Goal: Information Seeking & Learning: Stay updated

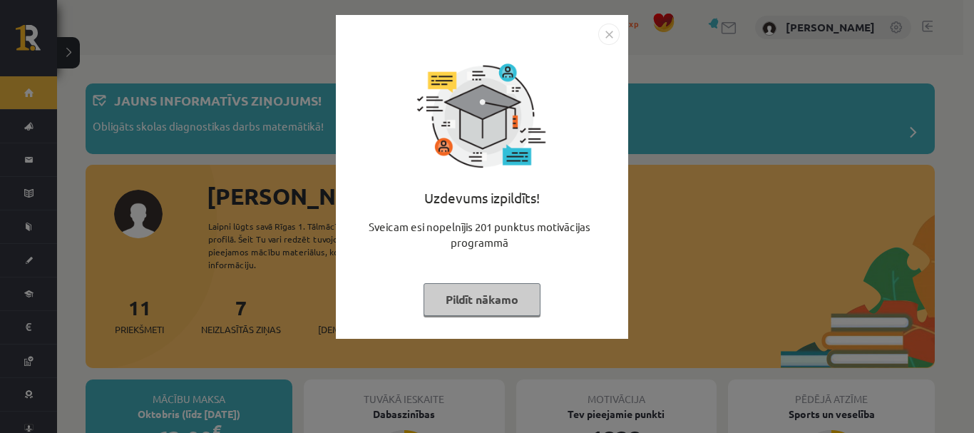
click at [471, 293] on button "Pildīt nākamo" at bounding box center [482, 299] width 117 height 33
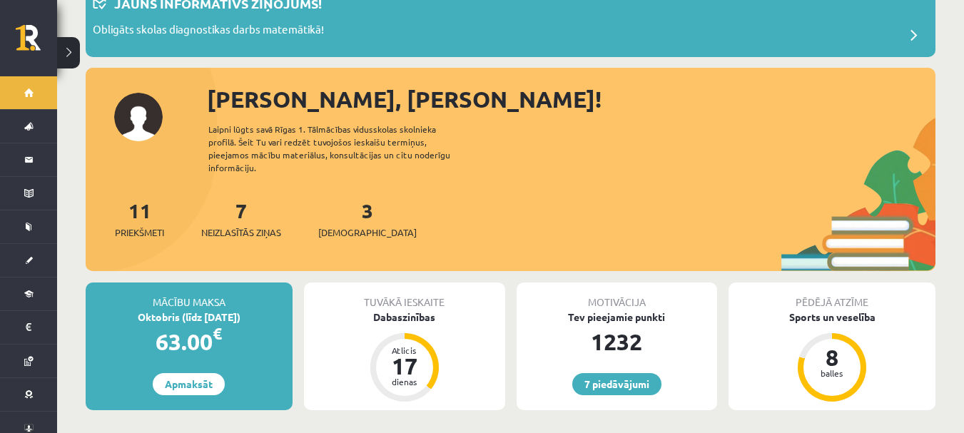
scroll to position [71, 0]
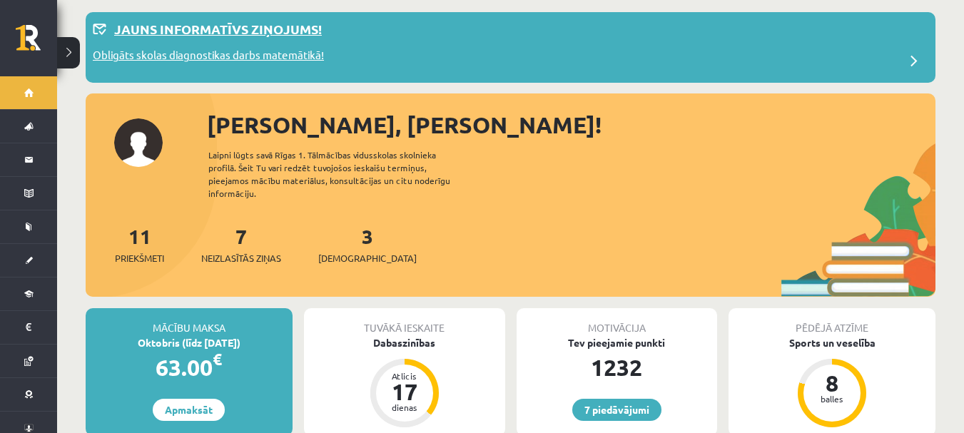
click at [300, 53] on p "Obligāts skolas diagnostikas darbs matemātikā!" at bounding box center [208, 57] width 231 height 20
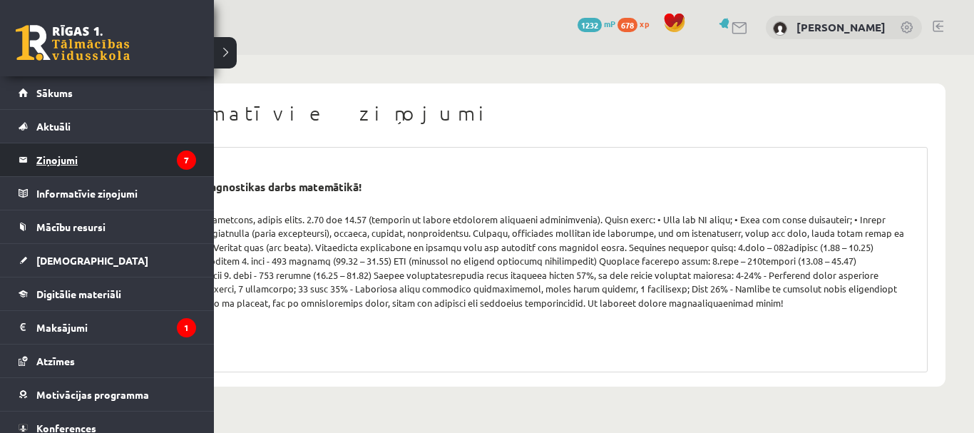
click at [71, 153] on legend "Ziņojumi 7" at bounding box center [116, 159] width 160 height 33
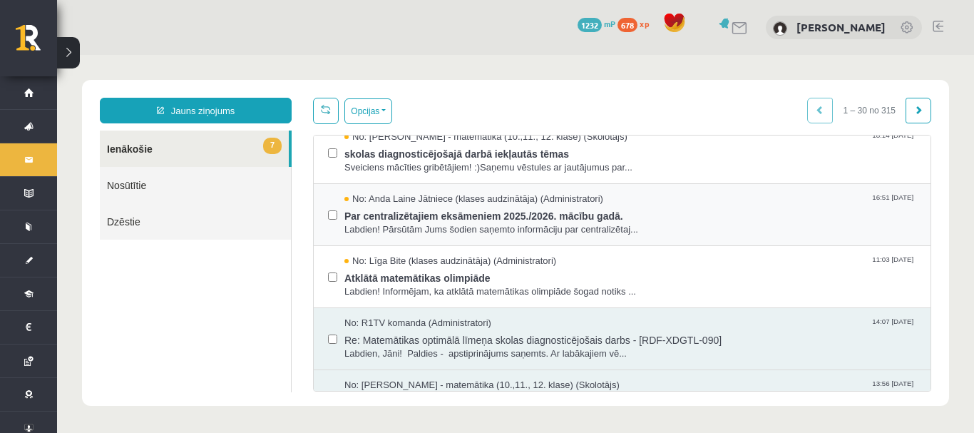
scroll to position [285, 0]
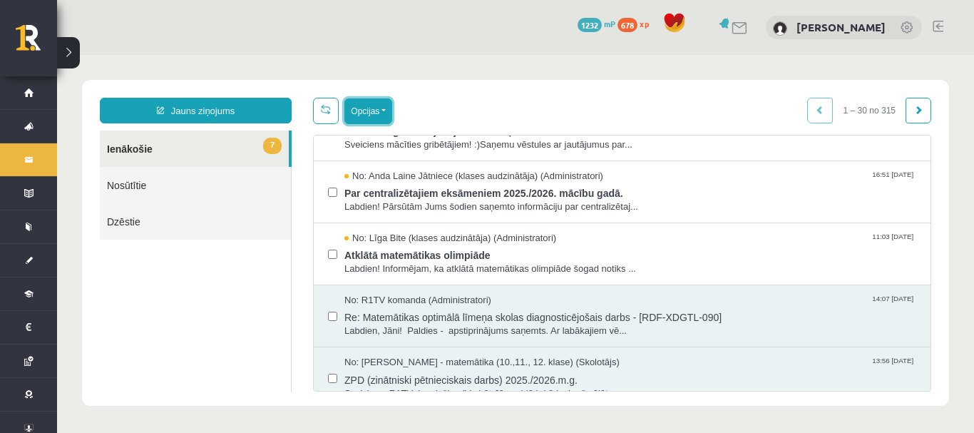
click at [369, 117] on button "Opcijas" at bounding box center [369, 111] width 48 height 26
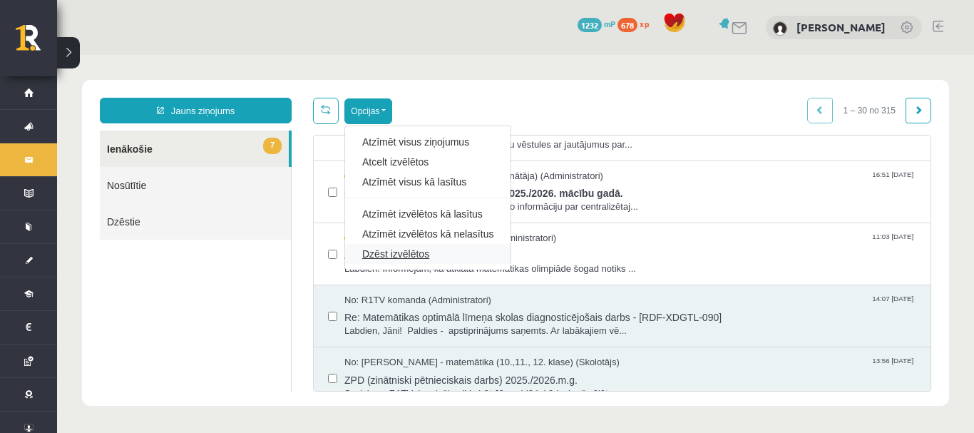
click at [422, 250] on link "Dzēst izvēlētos" at bounding box center [427, 254] width 131 height 14
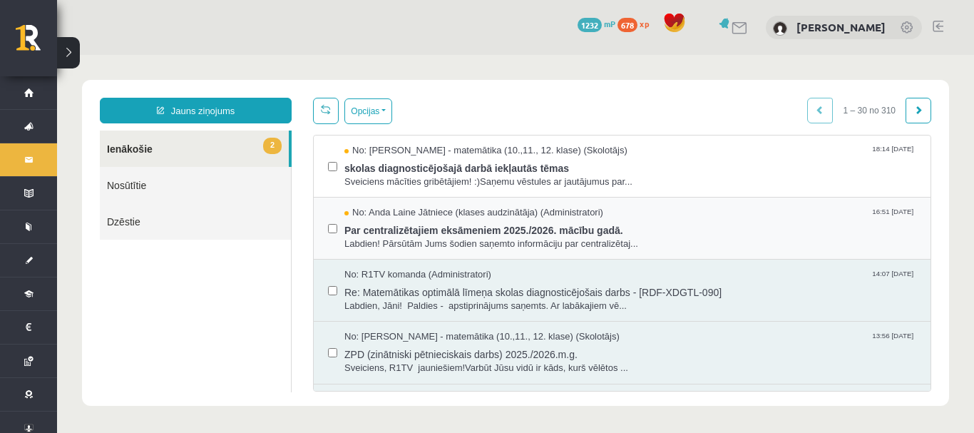
scroll to position [0, 0]
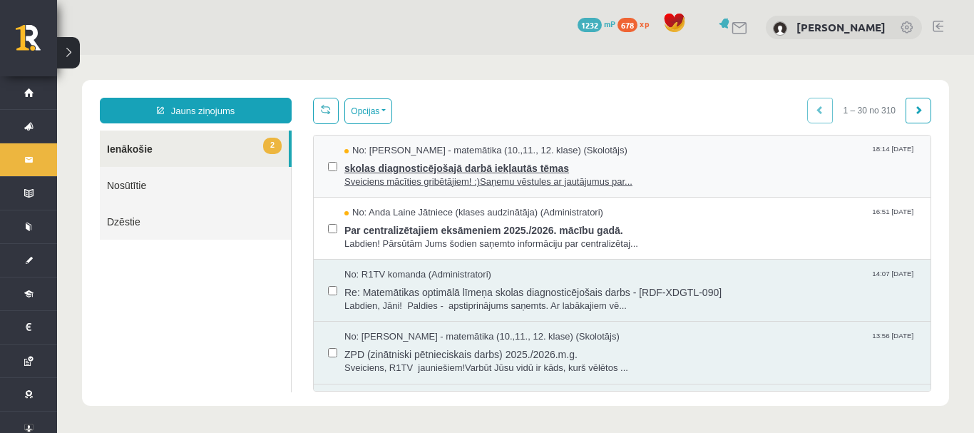
click at [501, 171] on span "skolas diagnosticējošajā darbā iekļautās tēmas" at bounding box center [631, 167] width 572 height 18
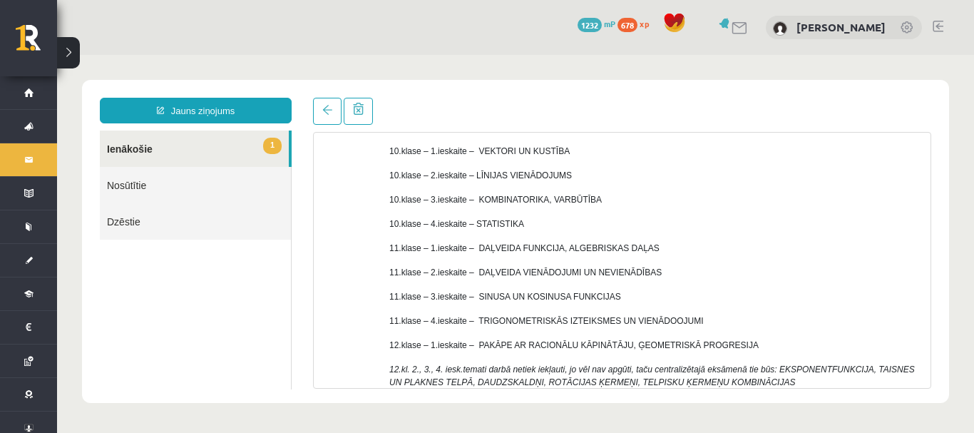
scroll to position [214, 0]
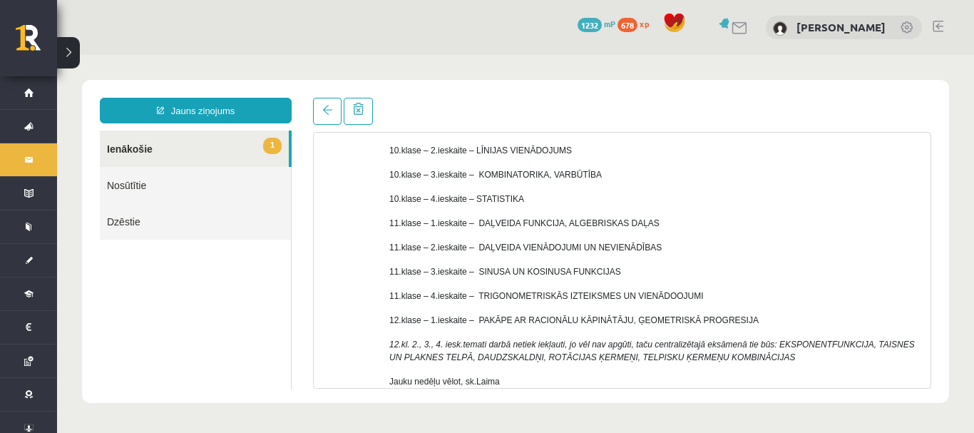
click at [728, 220] on p "11.klase – 1.ieskaite – DAĻVEIDA FUNKCIJA, ALGEBRISKAS DAĻAS" at bounding box center [654, 223] width 531 height 13
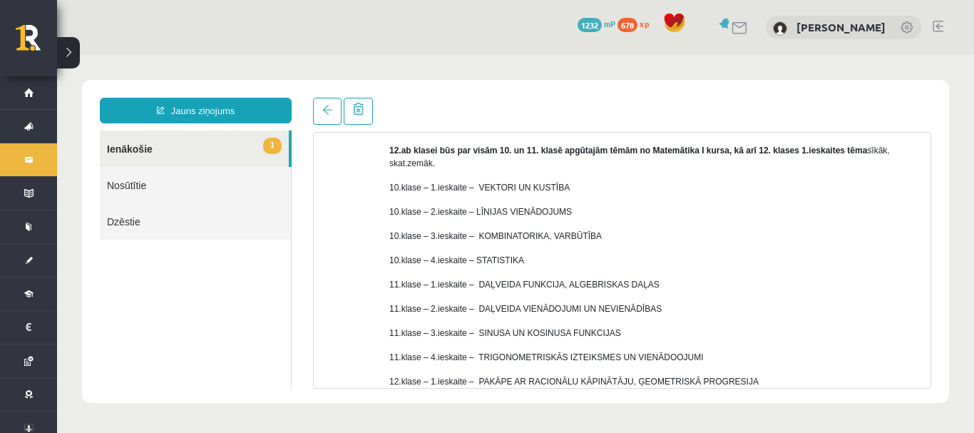
scroll to position [0, 0]
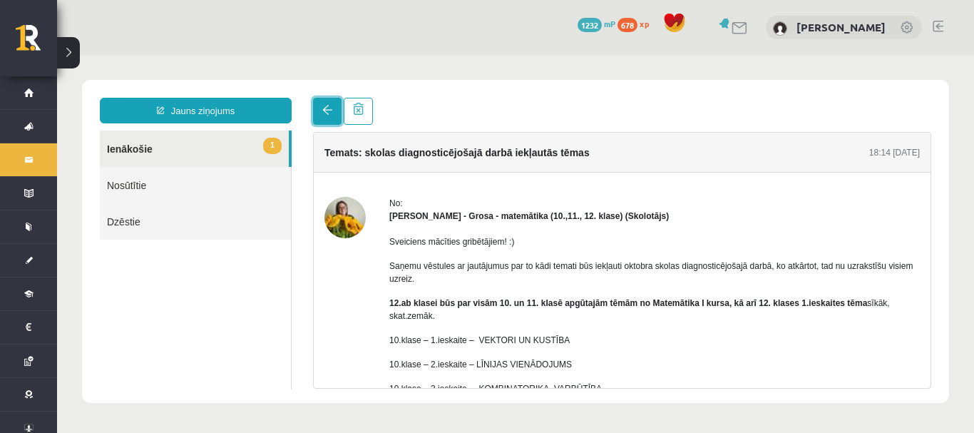
click at [324, 113] on span at bounding box center [327, 110] width 10 height 10
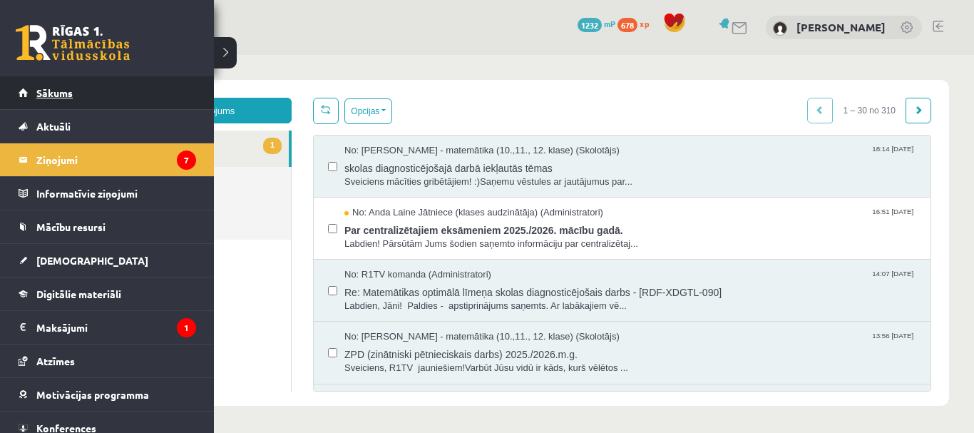
click at [26, 91] on link "Sākums" at bounding box center [108, 92] width 178 height 33
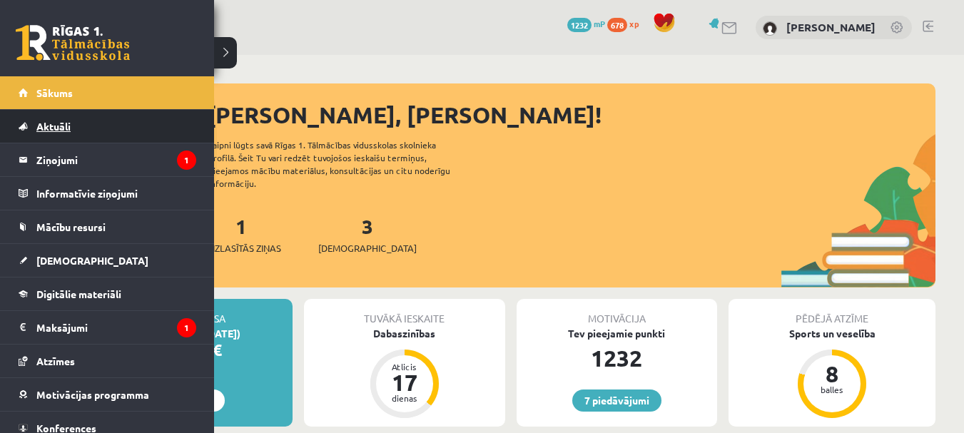
click at [36, 122] on link "Aktuāli" at bounding box center [108, 126] width 178 height 33
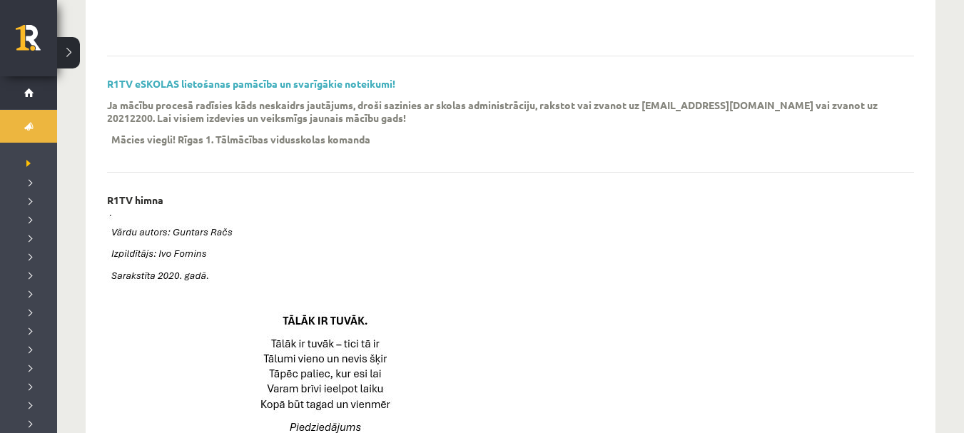
scroll to position [428, 0]
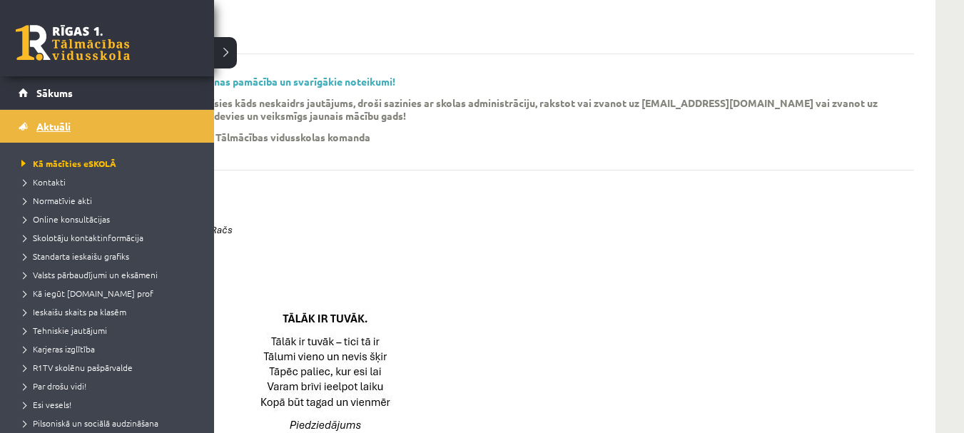
click at [72, 126] on link "Aktuāli" at bounding box center [108, 126] width 178 height 33
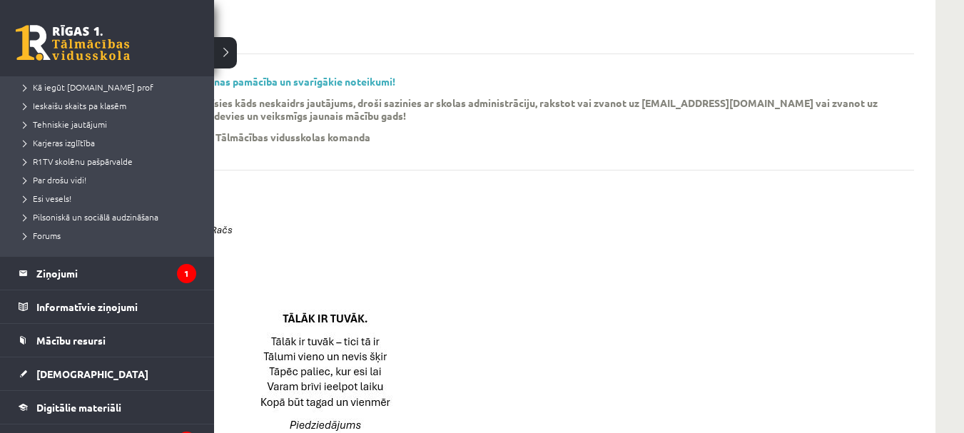
scroll to position [285, 0]
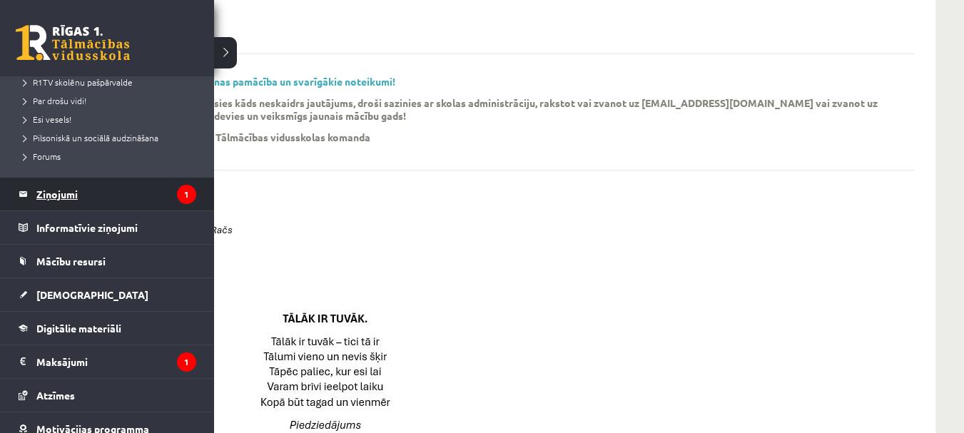
click at [72, 185] on legend "Ziņojumi 1" at bounding box center [116, 194] width 160 height 33
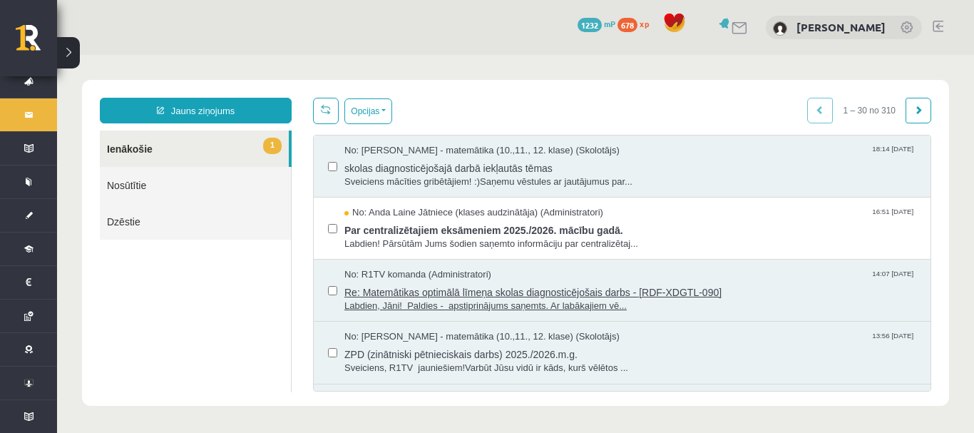
click at [703, 285] on span "Re: Matemātikas optimālā līmeņa skolas diagnosticējošais darbs - [RDF-XDGTL-090]" at bounding box center [631, 291] width 572 height 18
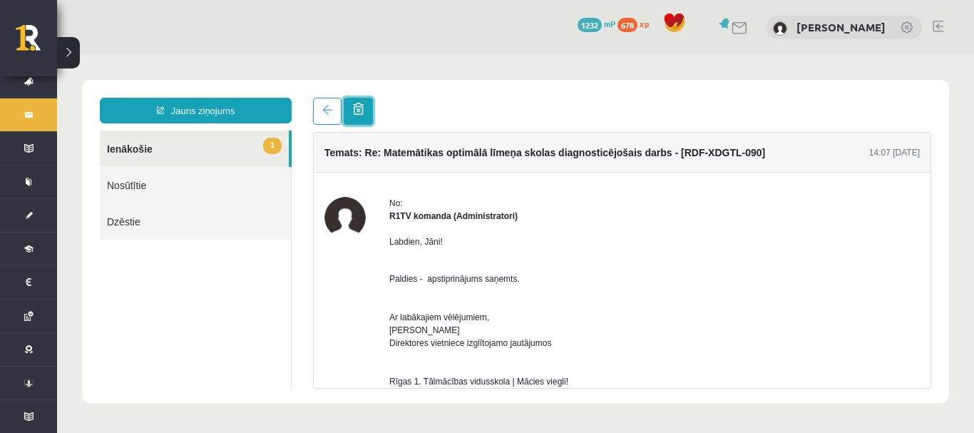
click at [344, 113] on link at bounding box center [358, 111] width 29 height 27
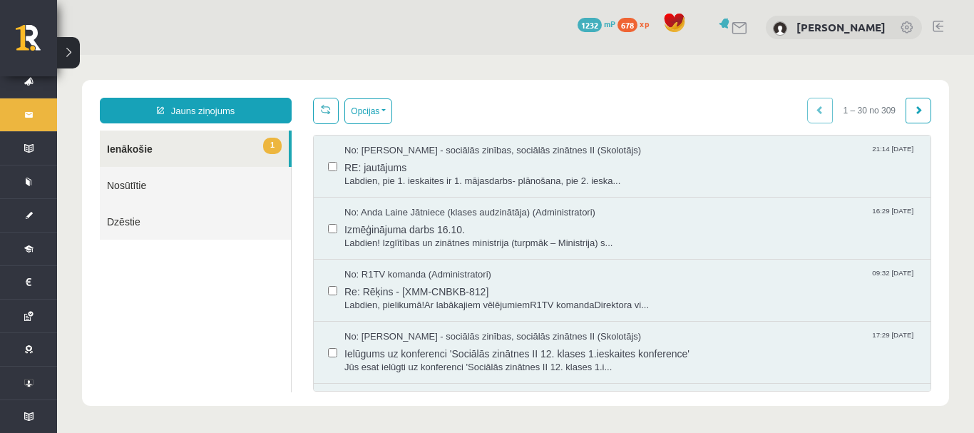
scroll to position [285, 0]
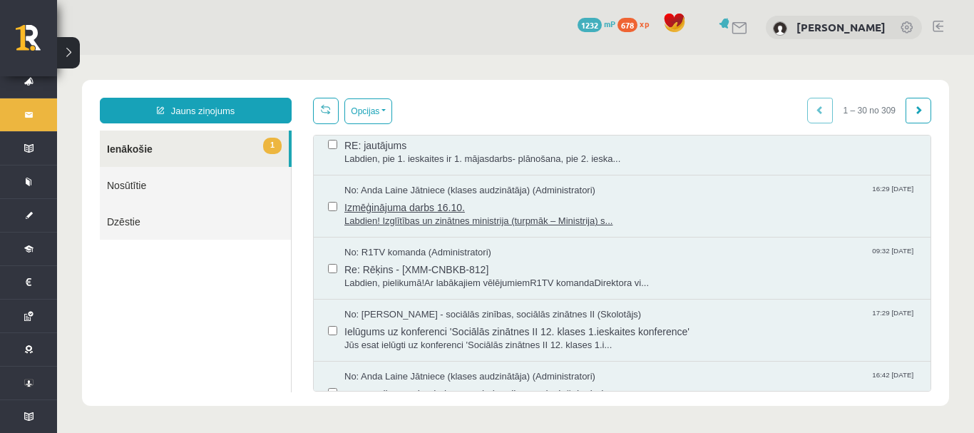
click at [539, 215] on span "Labdien! Izglītības un zinātnes ministrija (turpmāk – Ministrija) s..." at bounding box center [631, 222] width 572 height 14
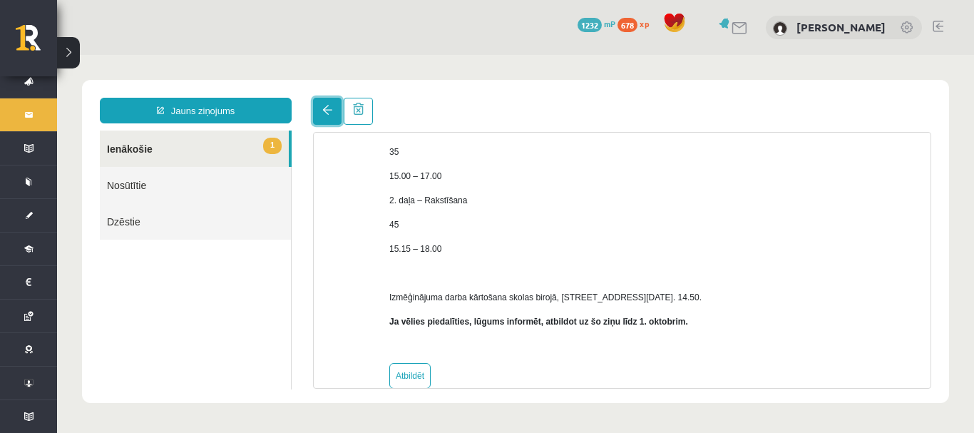
click at [318, 103] on link at bounding box center [327, 111] width 29 height 27
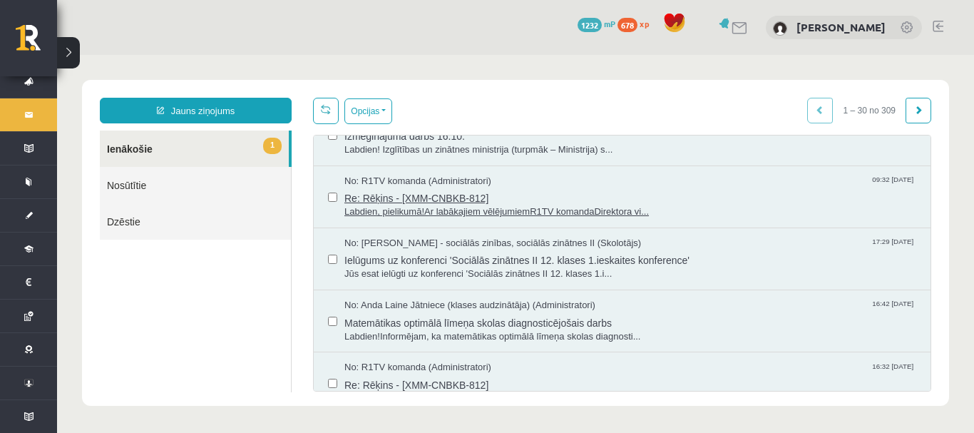
scroll to position [428, 0]
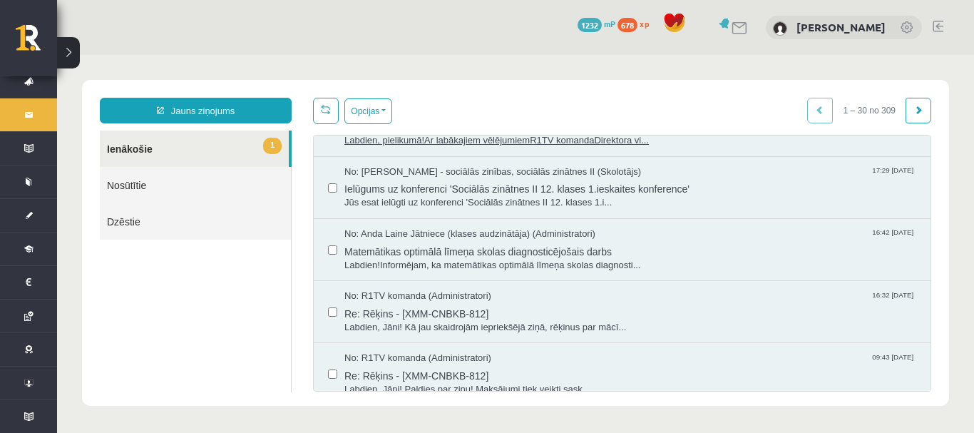
click at [505, 250] on span "Matemātikas optimālā līmeņa skolas diagnosticējošais darbs" at bounding box center [631, 250] width 572 height 18
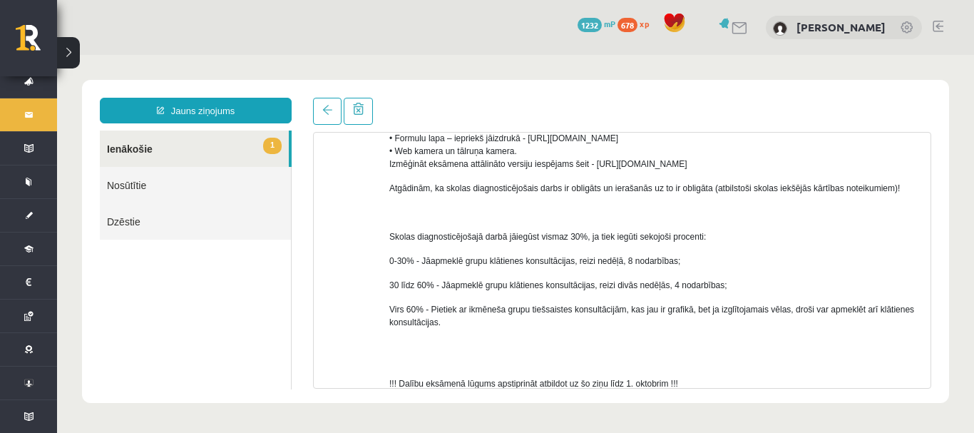
scroll to position [785, 0]
